Goal: Task Accomplishment & Management: Manage account settings

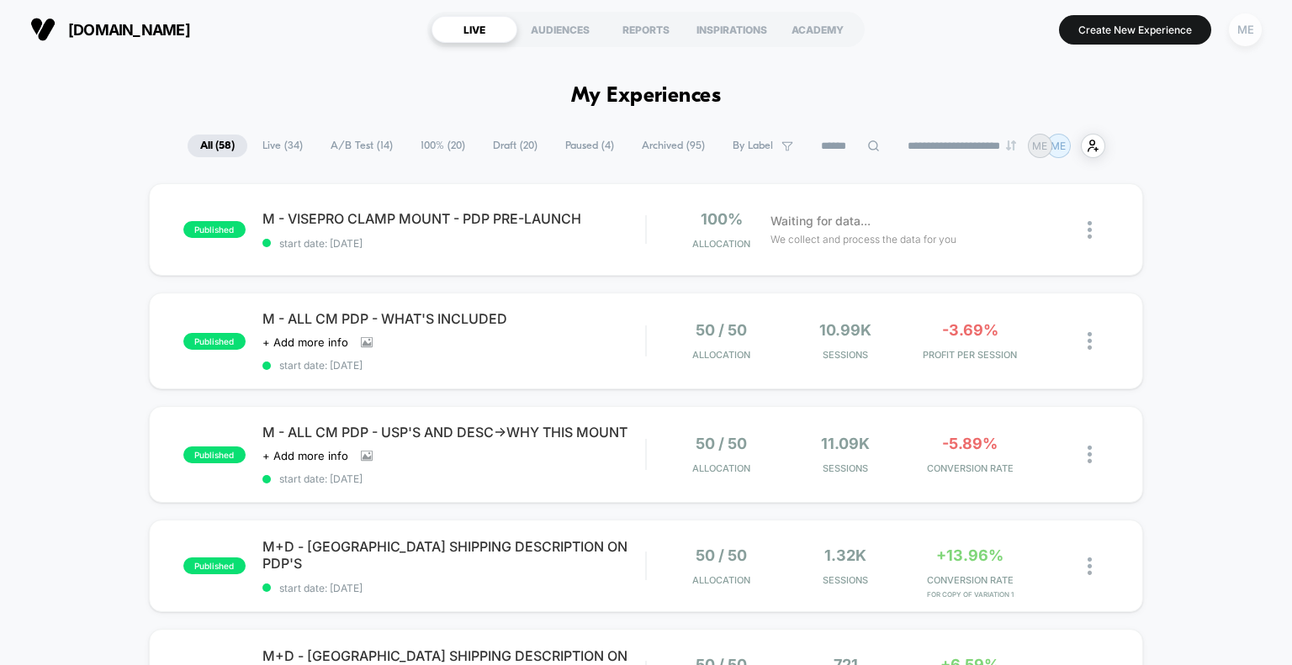
click at [1238, 36] on div "ME" at bounding box center [1245, 29] width 33 height 33
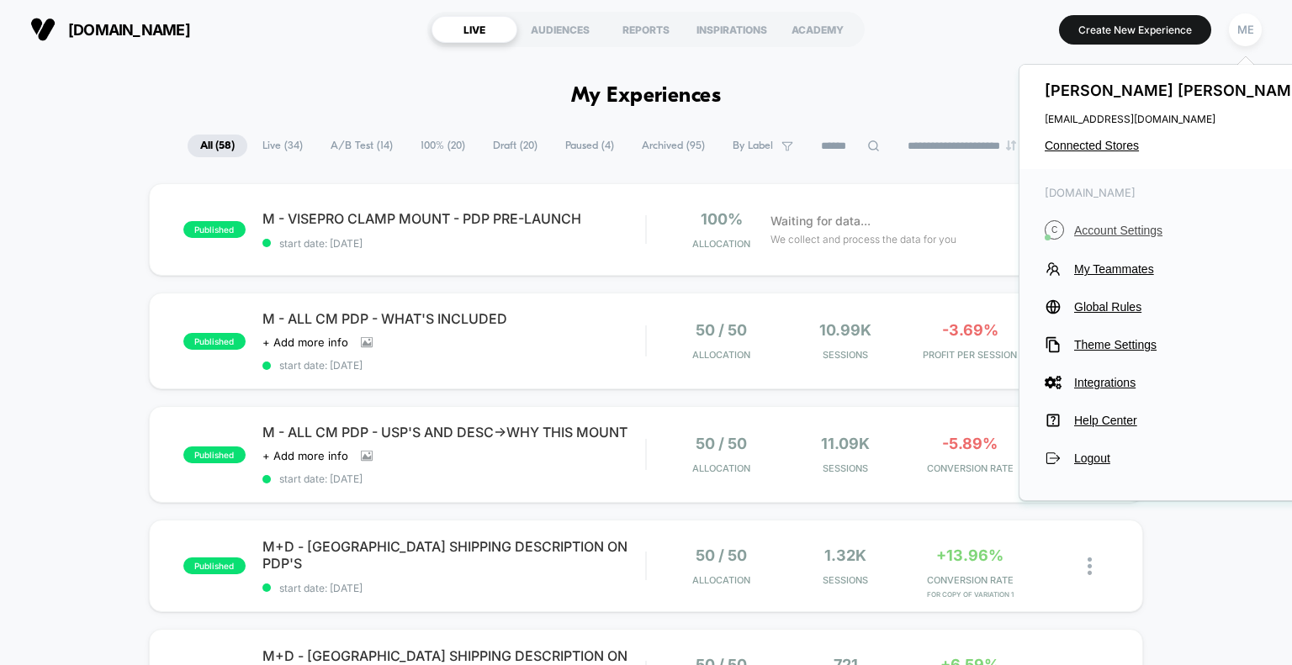
click at [1140, 237] on span "Account Settings" at bounding box center [1192, 230] width 236 height 13
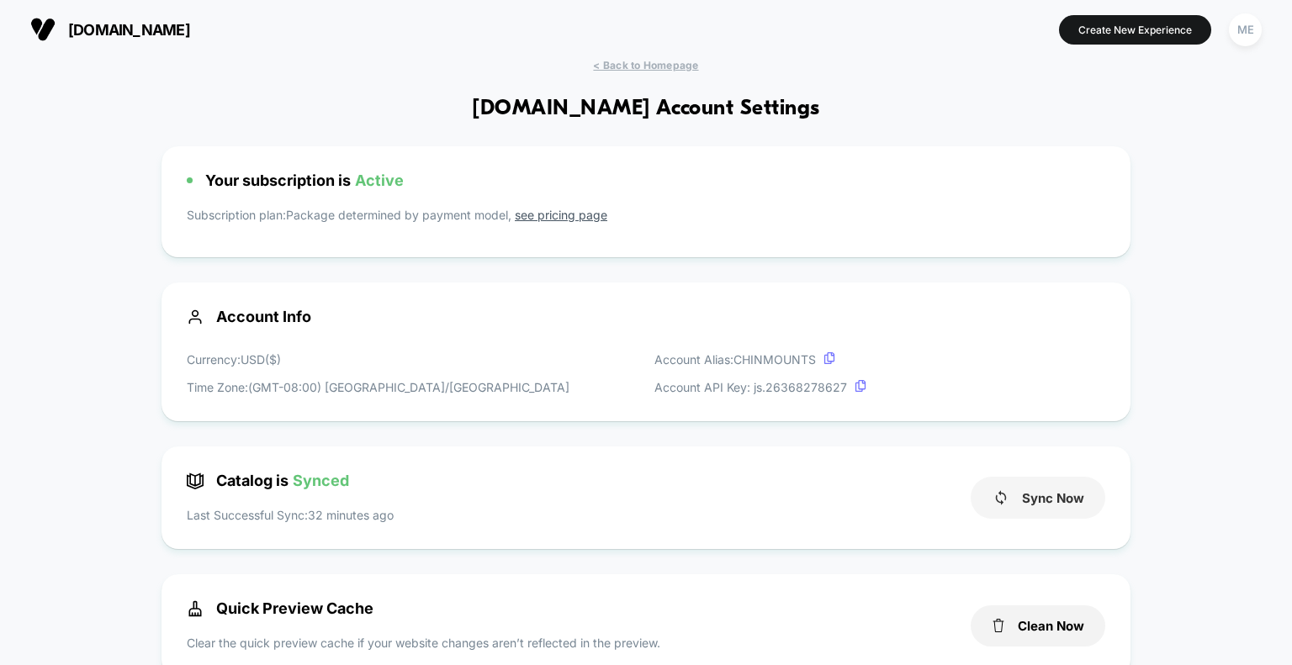
click at [1053, 492] on button "Sync Now" at bounding box center [1038, 498] width 135 height 42
click at [1069, 506] on button "Sync Now" at bounding box center [1038, 498] width 135 height 42
click at [1047, 505] on button "Sync Now" at bounding box center [1038, 498] width 135 height 42
click at [1063, 511] on button "Sync Now" at bounding box center [1038, 498] width 135 height 42
